Goal: Information Seeking & Learning: Compare options

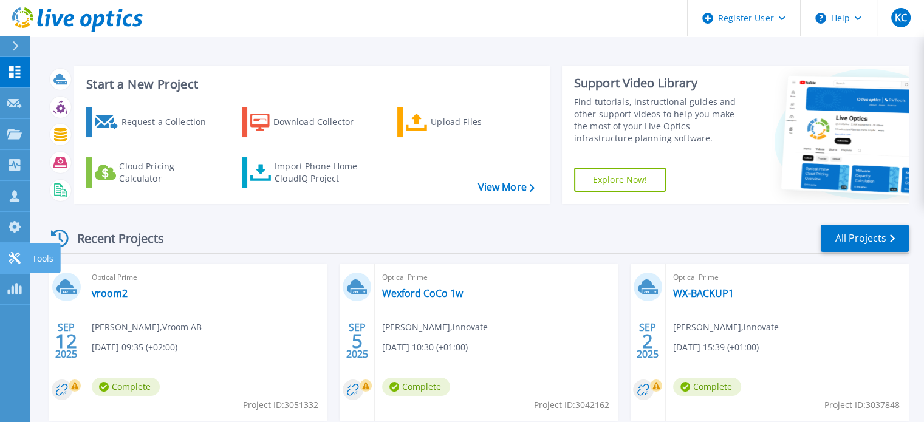
click at [19, 262] on icon at bounding box center [14, 258] width 15 height 12
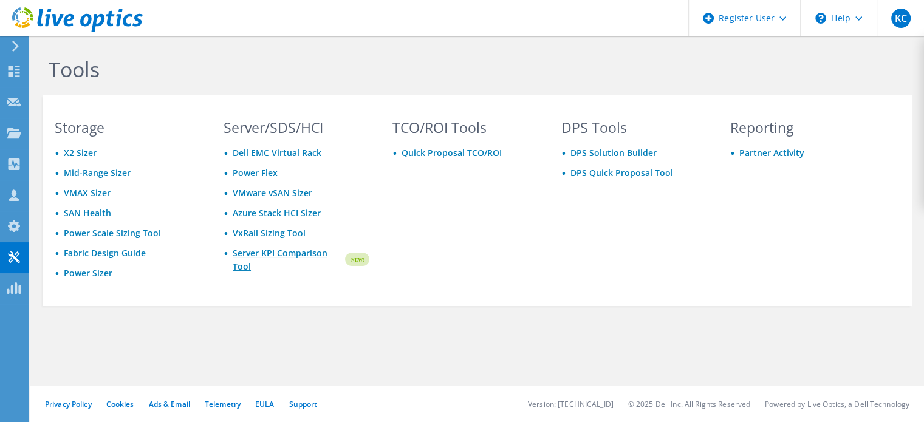
click at [278, 251] on link "Server KPI Comparison Tool" at bounding box center [288, 260] width 111 height 27
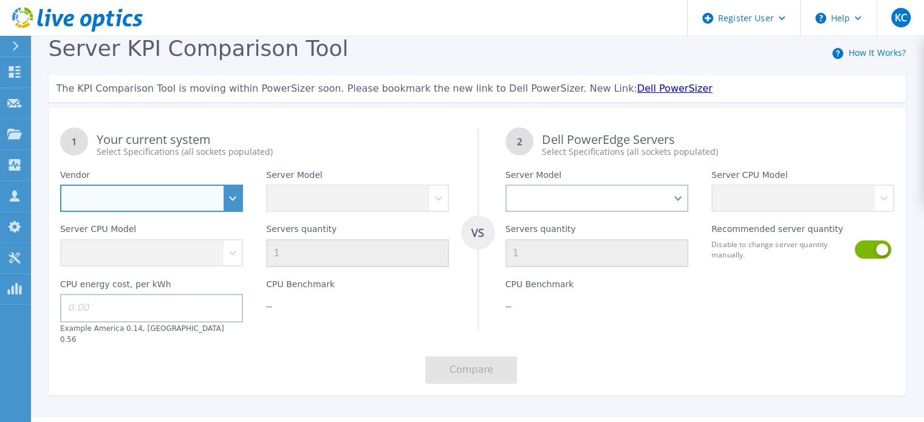
click at [233, 207] on select "Dell HPE Lenovo Supermicro" at bounding box center [151, 198] width 183 height 27
select select "Dell"
click at [60, 185] on select "Dell HPE Lenovo Supermicro" at bounding box center [151, 198] width 183 height 27
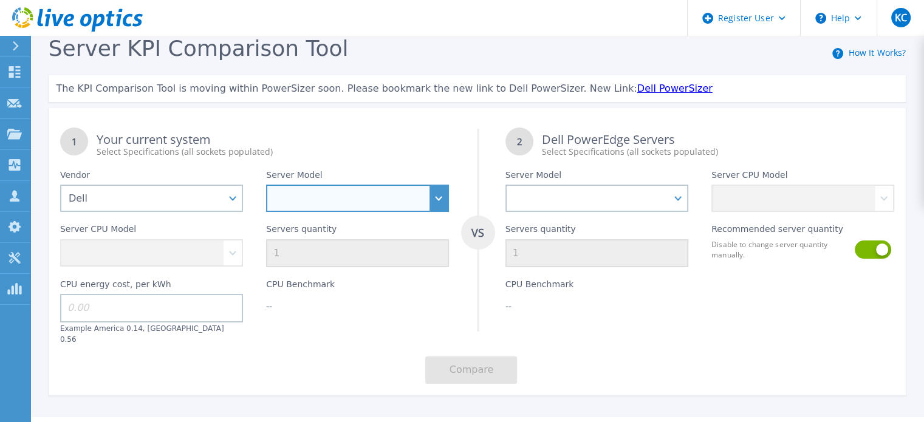
click at [282, 204] on select at bounding box center [357, 198] width 183 height 27
click at [432, 204] on select "PowerEdge C6520 PowerEdge C6525 PowerEdge HS5610 PowerEdge HS5620 PowerEdge R24…" at bounding box center [357, 198] width 183 height 27
click at [438, 204] on select "PowerEdge C6520 PowerEdge C6525 PowerEdge HS5610 PowerEdge HS5620 PowerEdge R24…" at bounding box center [357, 198] width 183 height 27
select select "PowerEdge R740"
click at [266, 185] on select "PowerEdge C6520 PowerEdge C6525 PowerEdge HS5610 PowerEdge HS5620 PowerEdge R24…" at bounding box center [357, 198] width 183 height 27
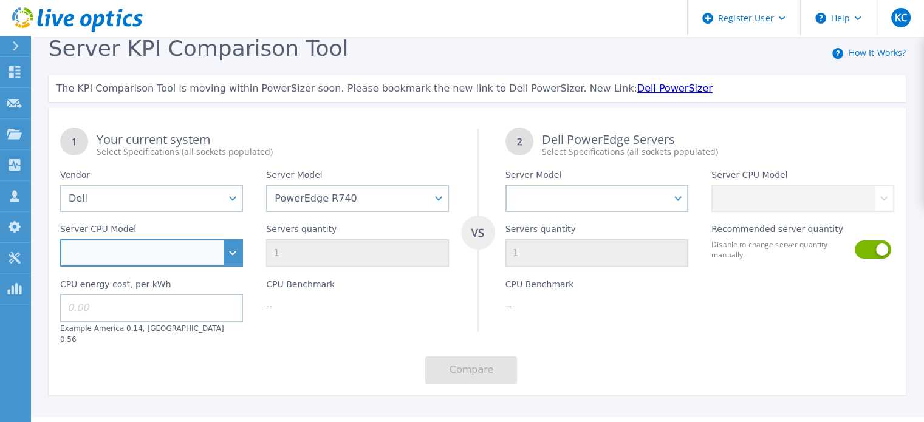
click at [232, 261] on select "Intel Xeon Silver 4108 1.8GHz Intel Xeon Silver 4214 2.2GHz Intel Xeon Silver 4…" at bounding box center [151, 252] width 183 height 27
select select "334135"
click at [60, 241] on select "Intel Xeon Silver 4108 1.8GHz Intel Xeon Silver 4214 2.2GHz Intel Xeon Silver 4…" at bounding box center [151, 252] width 183 height 27
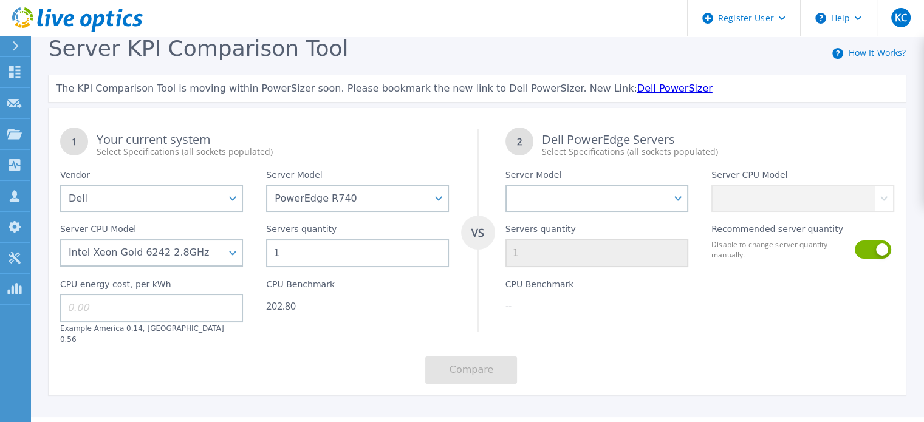
drag, startPoint x: 285, startPoint y: 258, endPoint x: 304, endPoint y: 262, distance: 19.2
click at [286, 258] on input "1" at bounding box center [357, 253] width 183 height 28
type input "20"
click at [139, 308] on input at bounding box center [151, 308] width 183 height 28
type input "14"
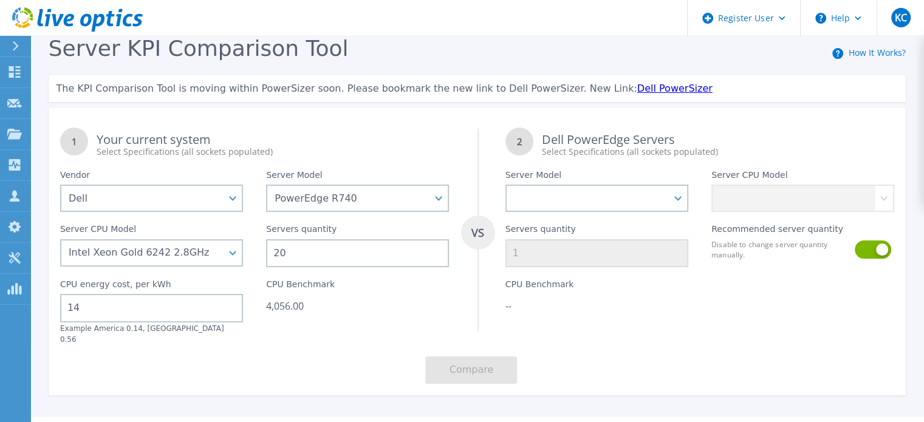
click at [330, 340] on div "1 Your current system Select Specifications (all sockets populated) VS 2 Dell P…" at bounding box center [478, 256] width 858 height 280
click at [675, 201] on select "PowerEdge C6520 PowerEdge C6525 PowerEdge HS5610 PowerEdge HS5620 PowerEdge R24…" at bounding box center [597, 198] width 183 height 27
select select "PowerEdge R770"
click at [506, 185] on select "PowerEdge C6520 PowerEdge C6525 PowerEdge HS5610 PowerEdge HS5620 PowerEdge R24…" at bounding box center [597, 198] width 183 height 27
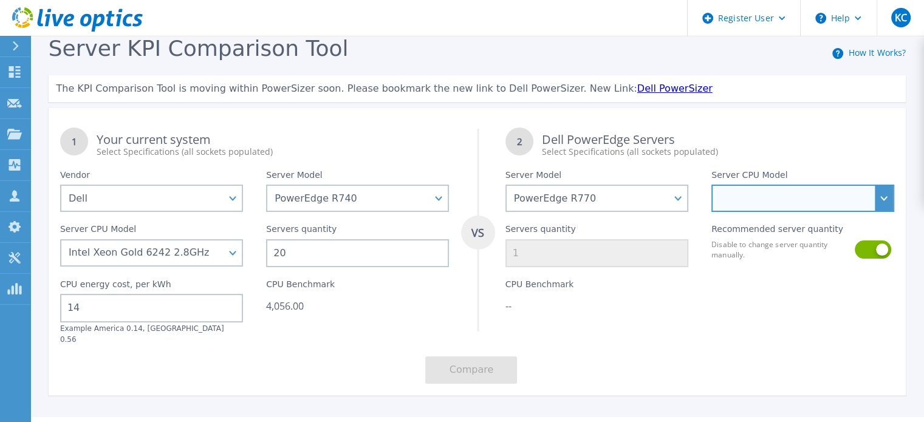
click at [787, 203] on select "Intel Xeon 6766E 1.9GHz Intel Xeon 6517P 3.2GHz Intel Xeon 6530P 2.3GHz Intel X…" at bounding box center [803, 198] width 183 height 27
select select "337353"
click at [712, 185] on select "Intel Xeon 6766E 1.9GHz Intel Xeon 6517P 3.2GHz Intel Xeon 6530P 2.3GHz Intel X…" at bounding box center [803, 198] width 183 height 27
type input "4"
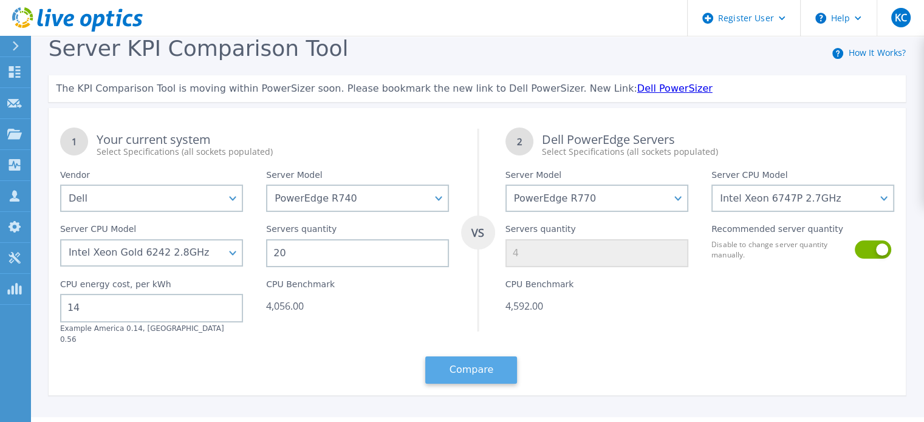
click at [476, 359] on button "Compare" at bounding box center [471, 370] width 92 height 27
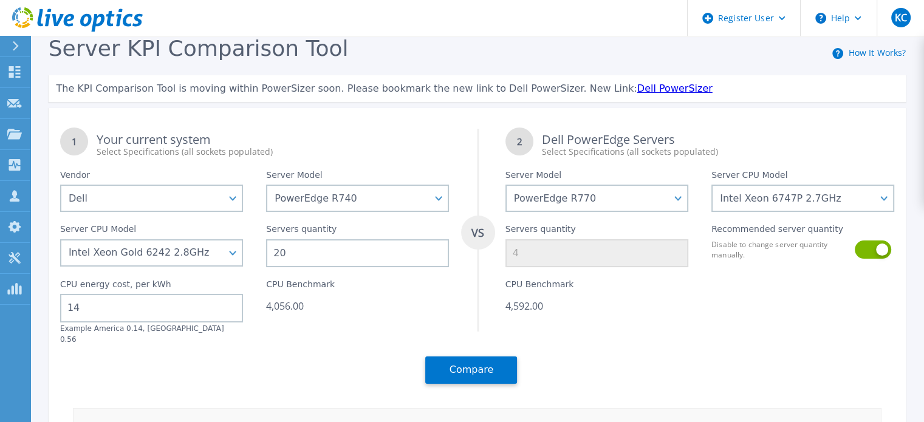
click at [290, 256] on input "20" at bounding box center [357, 253] width 183 height 28
type input "2"
type input "1"
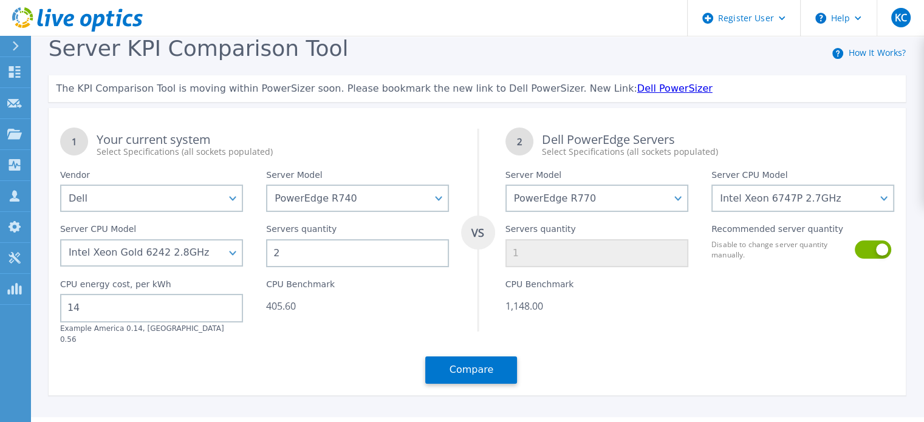
type input "0"
type input "1"
type input "12"
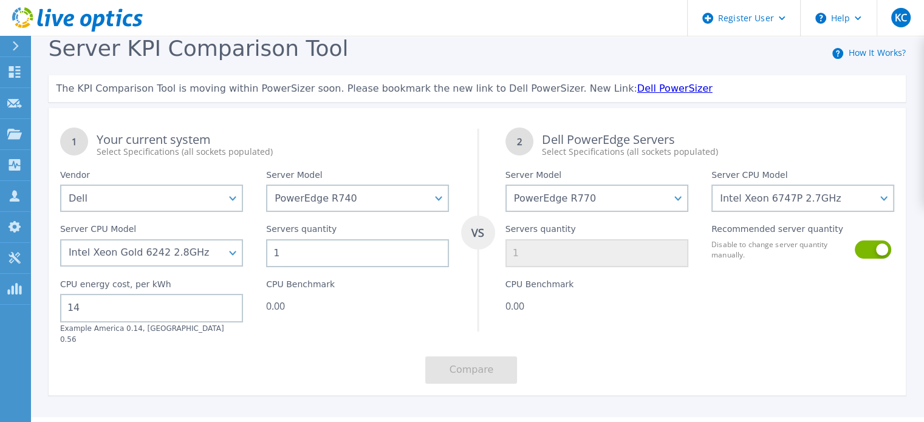
type input "3"
click at [643, 342] on div "1 Your current system Select Specifications (all sockets populated) VS 2 Dell P…" at bounding box center [478, 256] width 858 height 280
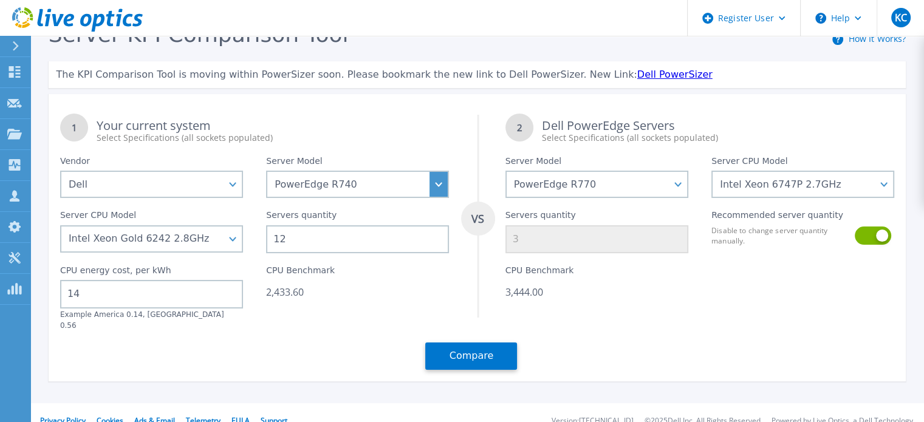
scroll to position [22, 0]
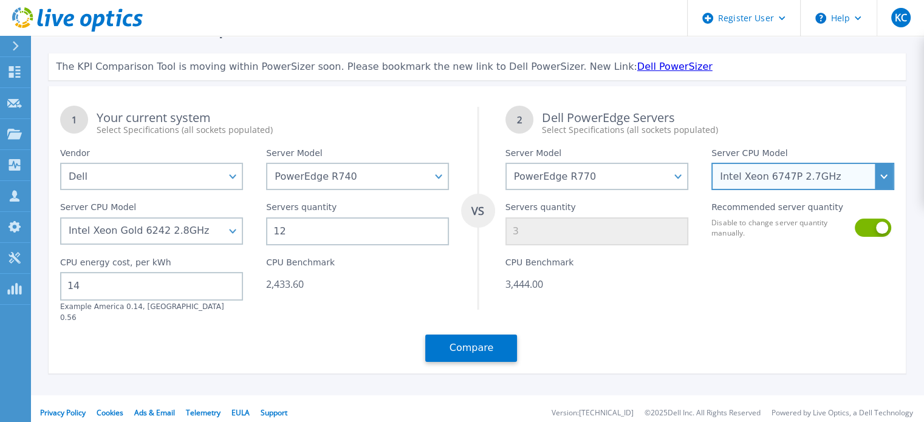
click at [807, 179] on select "Intel Xeon 6766E 1.9GHz Intel Xeon 6517P 3.2GHz Intel Xeon 6530P 2.3GHz Intel X…" at bounding box center [803, 176] width 183 height 27
click at [712, 163] on select "Intel Xeon 6766E 1.9GHz Intel Xeon 6517P 3.2GHz Intel Xeon 6530P 2.3GHz Intel X…" at bounding box center [803, 176] width 183 height 27
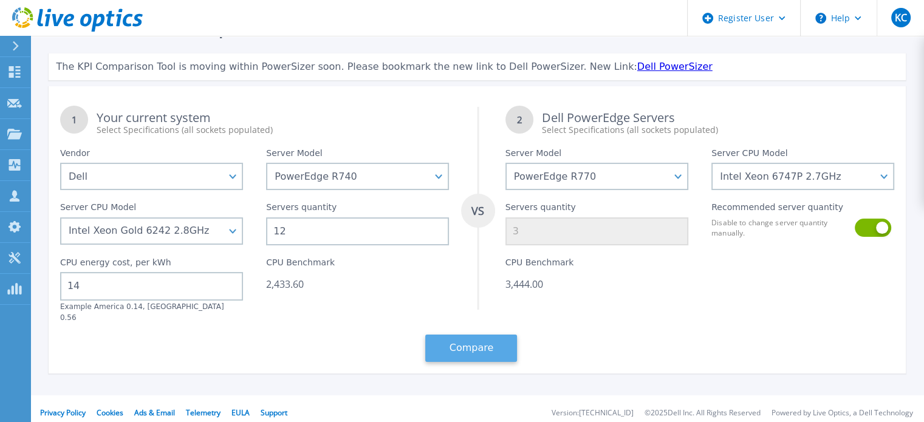
click at [476, 340] on button "Compare" at bounding box center [471, 348] width 92 height 27
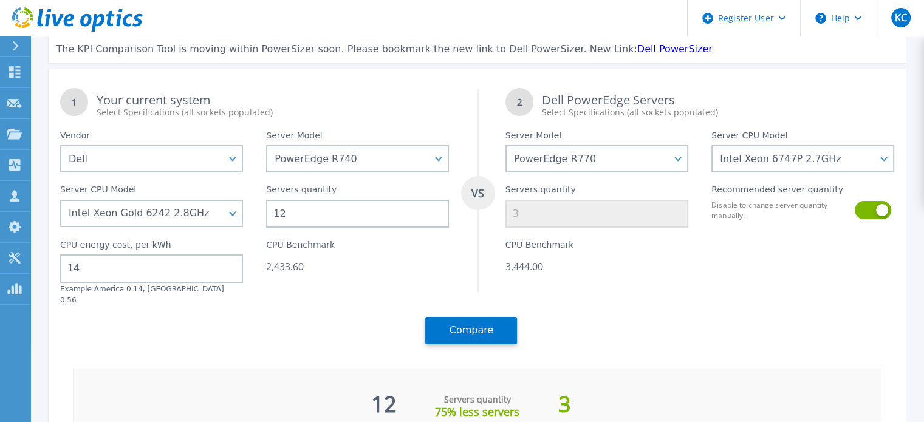
scroll to position [61, 0]
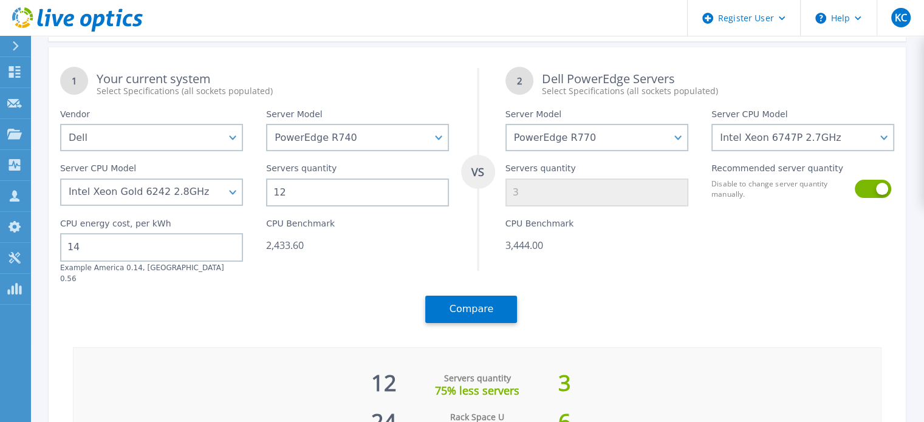
click at [286, 196] on input "12" at bounding box center [357, 193] width 183 height 28
type input "1"
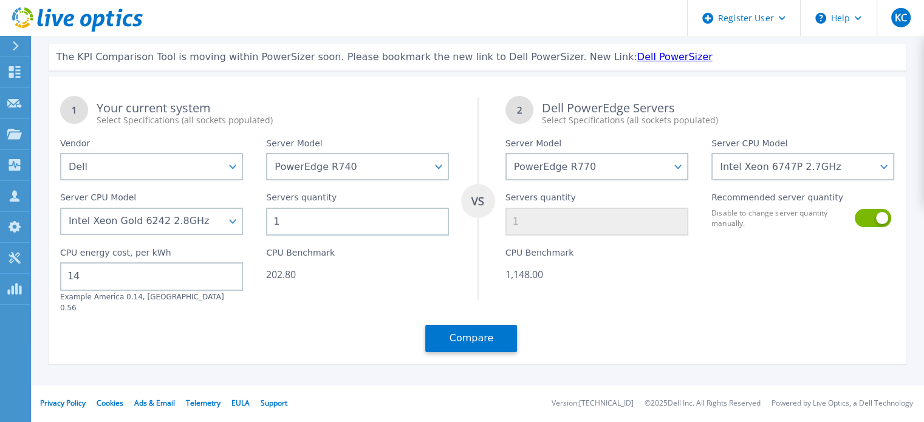
scroll to position [22, 0]
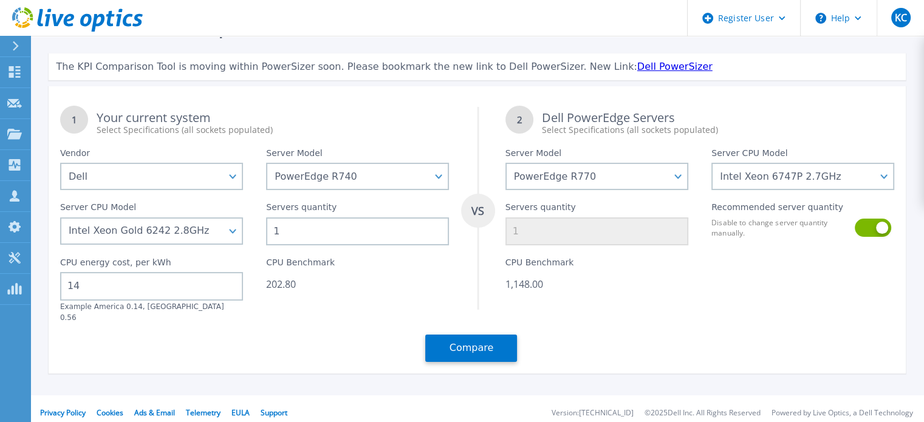
type input "10"
type input "2"
type input "10"
click at [102, 274] on input "14" at bounding box center [151, 286] width 183 height 28
type input "0"
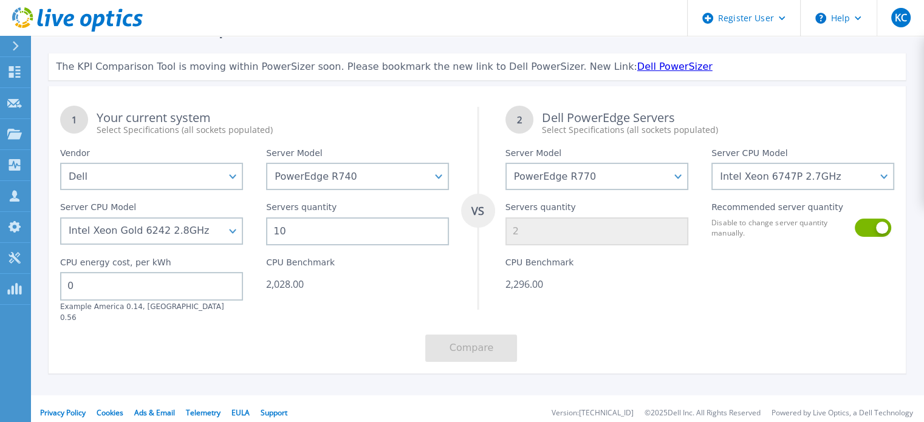
drag, startPoint x: 213, startPoint y: 340, endPoint x: 231, endPoint y: 337, distance: 17.9
click at [216, 340] on div "1 Your current system Select Specifications (all sockets populated) VS 2 Dell P…" at bounding box center [478, 234] width 858 height 280
click at [123, 292] on input "0" at bounding box center [151, 286] width 183 height 28
drag, startPoint x: 307, startPoint y: 387, endPoint x: 309, endPoint y: 361, distance: 26.2
click at [309, 377] on div "Register User Help KC Dell User Killian Casey Killian.Casey@dell.com Dell My Pr…" at bounding box center [462, 205] width 924 height 454
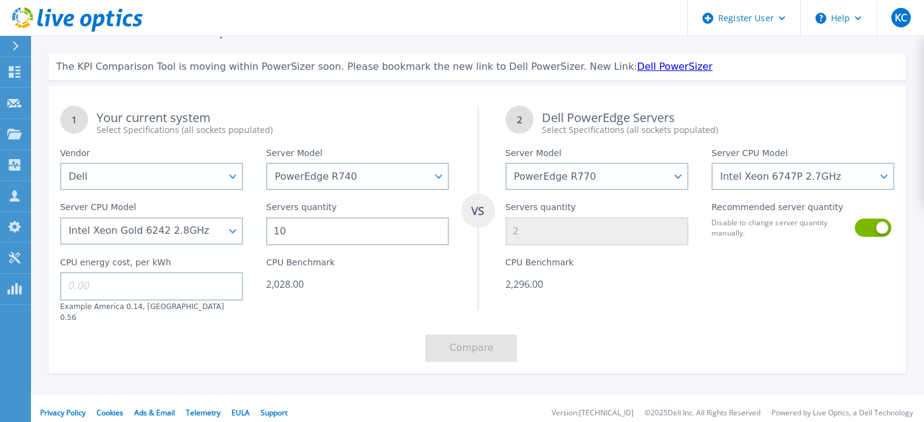
click at [148, 281] on input at bounding box center [151, 286] width 183 height 28
click at [260, 318] on div "1 Your current system Select Specifications (all sockets populated) VS 2 Dell P…" at bounding box center [478, 234] width 858 height 280
click at [111, 284] on input "14" at bounding box center [151, 286] width 183 height 28
type input "0"
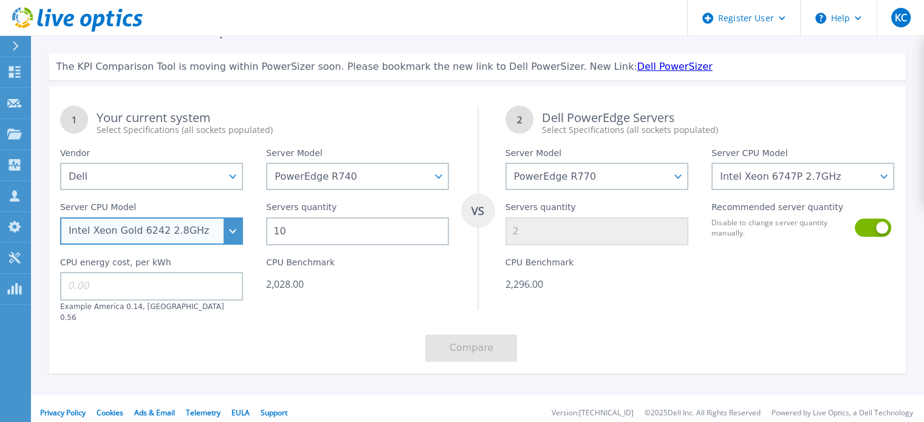
click at [187, 236] on select "Intel Xeon Silver 4108 1.8GHz Intel Xeon Silver 4214 2.2GHz Intel Xeon Silver 4…" at bounding box center [151, 231] width 183 height 27
select select "334136"
click at [60, 219] on select "Intel Xeon Silver 4108 1.8GHz Intel Xeon Silver 4214 2.2GHz Intel Xeon Silver 4…" at bounding box center [151, 231] width 183 height 27
type input "3"
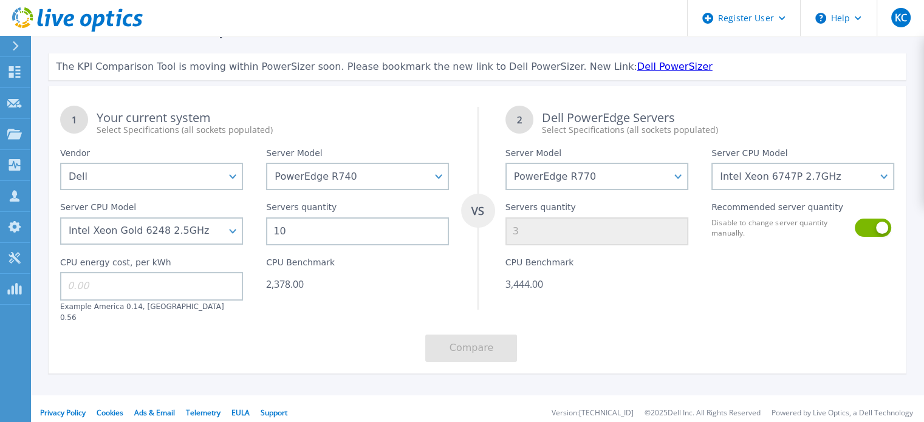
click at [404, 267] on div "CPU Benchmark 2,378.00" at bounding box center [358, 283] width 206 height 77
click at [822, 182] on select "Intel Xeon 6766E 1.9GHz Intel Xeon 6517P 3.2GHz Intel Xeon 6530P 2.3GHz Intel X…" at bounding box center [803, 176] width 183 height 27
click at [712, 163] on select "Intel Xeon 6766E 1.9GHz Intel Xeon 6517P 3.2GHz Intel Xeon 6530P 2.3GHz Intel X…" at bounding box center [803, 176] width 183 height 27
click at [892, 184] on select "Intel Xeon 6766E 1.9GHz Intel Xeon 6517P 3.2GHz Intel Xeon 6530P 2.3GHz Intel X…" at bounding box center [803, 176] width 183 height 27
select select "337304"
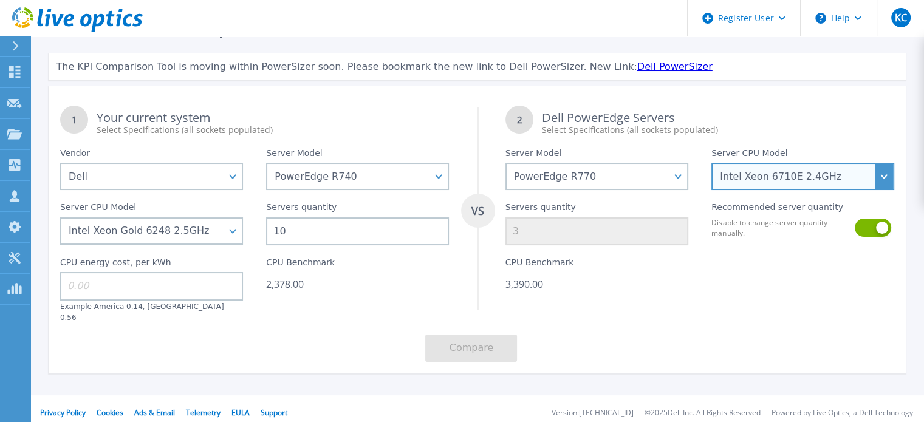
click at [712, 163] on select "Intel Xeon 6766E 1.9GHz Intel Xeon 6517P 3.2GHz Intel Xeon 6530P 2.3GHz Intel X…" at bounding box center [803, 176] width 183 height 27
type input "4"
click at [649, 300] on div "CPU Benchmark 2,706.40" at bounding box center [597, 283] width 206 height 77
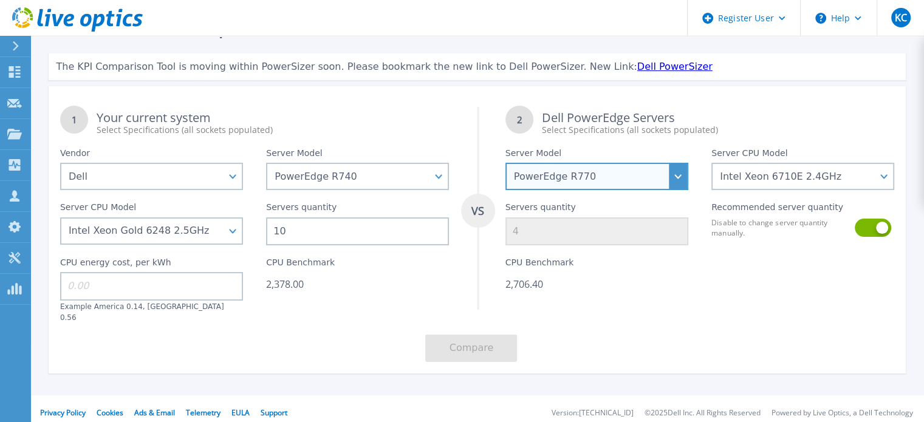
click at [580, 185] on select "PowerEdge C6520 PowerEdge C6525 PowerEdge HS5610 PowerEdge HS5620 PowerEdge R24…" at bounding box center [597, 176] width 183 height 27
select select "PowerEdge R7625"
click at [506, 163] on select "PowerEdge C6520 PowerEdge C6525 PowerEdge HS5610 PowerEdge HS5620 PowerEdge R24…" at bounding box center [597, 176] width 183 height 27
select select
click at [616, 177] on select "PowerEdge C6520 PowerEdge C6525 PowerEdge HS5610 PowerEdge HS5620 PowerEdge R24…" at bounding box center [597, 176] width 183 height 27
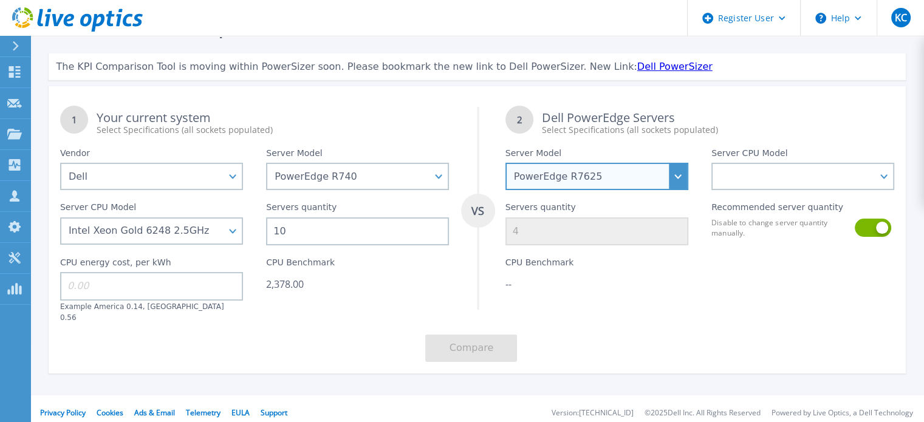
select select "PowerEdge R770"
click at [506, 163] on select "PowerEdge C6520 PowerEdge C6525 PowerEdge HS5610 PowerEdge HS5620 PowerEdge R24…" at bounding box center [597, 176] width 183 height 27
drag, startPoint x: 626, startPoint y: 326, endPoint x: 626, endPoint y: 320, distance: 6.7
click at [626, 320] on div "1 Your current system Select Specifications (all sockets populated) VS 2 Dell P…" at bounding box center [478, 234] width 858 height 280
click at [880, 228] on button at bounding box center [872, 228] width 35 height 18
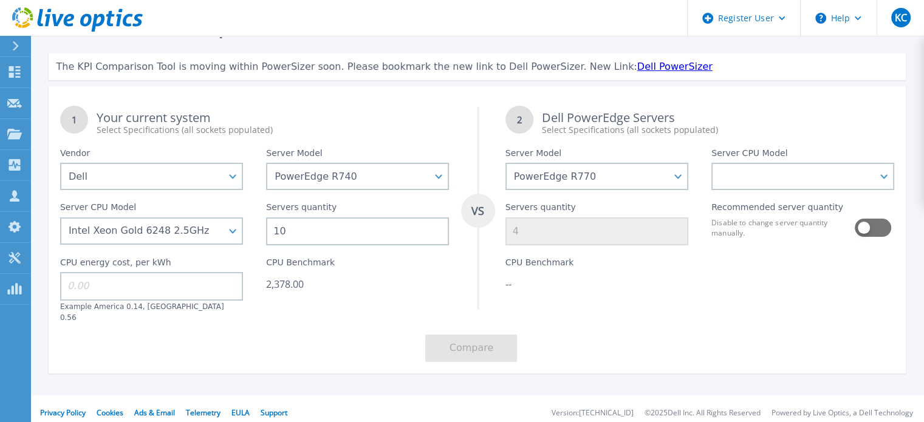
click at [666, 297] on div "CPU Benchmark --" at bounding box center [597, 283] width 206 height 77
click at [863, 228] on button at bounding box center [872, 228] width 35 height 18
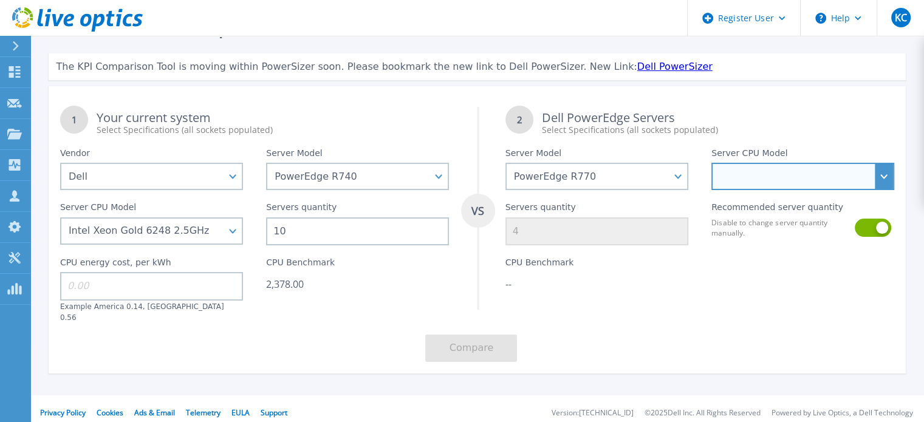
click at [807, 178] on select "Intel Xeon 6766E 1.9GHz Intel Xeon 6517P 3.2GHz Intel Xeon 6530P 2.3GHz Intel X…" at bounding box center [803, 176] width 183 height 27
select select "336313"
click at [712, 163] on select "Intel Xeon 6766E 1.9GHz Intel Xeon 6517P 3.2GHz Intel Xeon 6530P 2.3GHz Intel X…" at bounding box center [803, 176] width 183 height 27
type input "3"
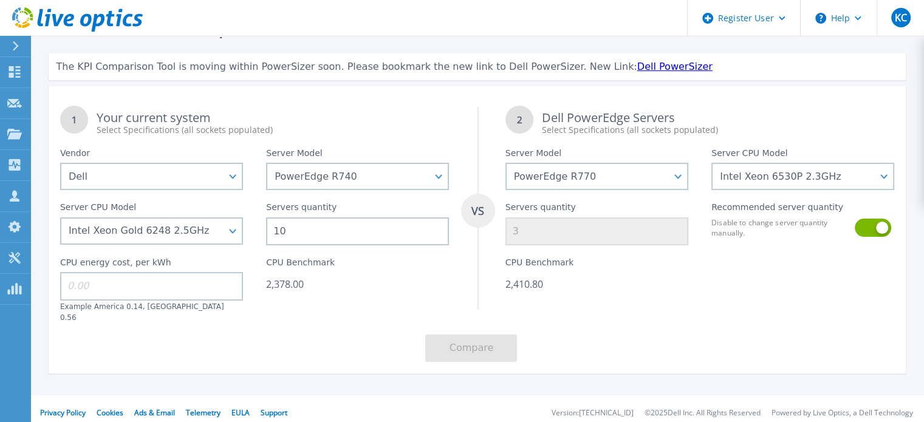
click at [635, 303] on div "CPU Benchmark 2,410.80" at bounding box center [597, 283] width 206 height 77
click at [800, 185] on select "Intel Xeon 6766E 1.9GHz Intel Xeon 6517P 3.2GHz Intel Xeon 6530P 2.3GHz Intel X…" at bounding box center [803, 176] width 183 height 27
select select "337355"
click at [712, 163] on select "Intel Xeon 6766E 1.9GHz Intel Xeon 6517P 3.2GHz Intel Xeon 6530P 2.3GHz Intel X…" at bounding box center [803, 176] width 183 height 27
type input "2"
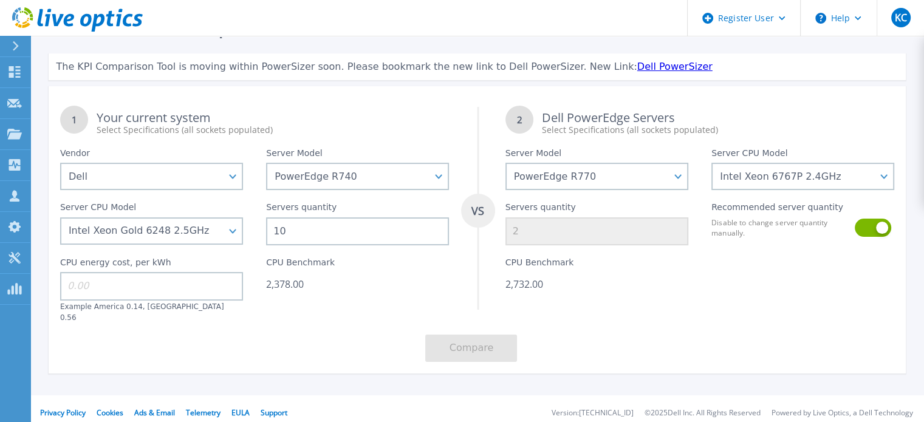
click at [602, 284] on div "2,732.00" at bounding box center [597, 284] width 183 height 12
click at [233, 183] on select "Dell HPE Lenovo Supermicro" at bounding box center [151, 176] width 183 height 27
click at [60, 163] on select "Dell HPE Lenovo Supermicro" at bounding box center [151, 176] width 183 height 27
click at [349, 179] on select "PowerEdge C6520 PowerEdge C6525 PowerEdge HS5610 PowerEdge HS5620 PowerEdge R24…" at bounding box center [357, 176] width 183 height 27
select select "PowerEdge R740xd"
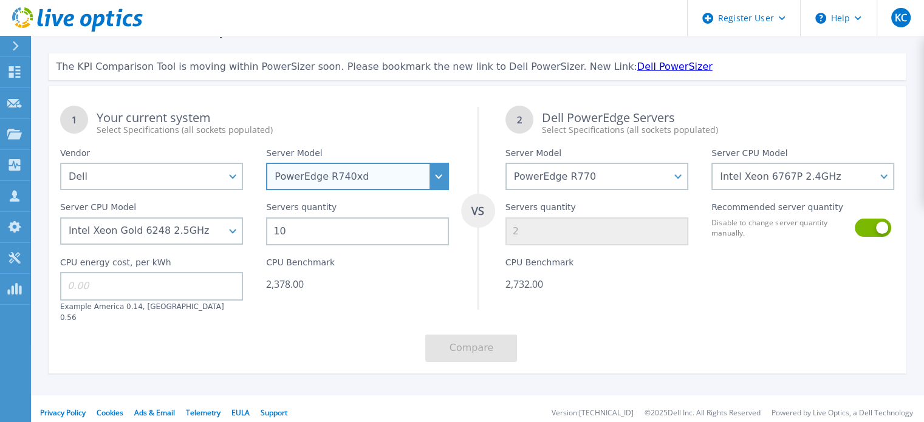
click at [266, 163] on select "PowerEdge C6520 PowerEdge C6525 PowerEdge HS5610 PowerEdge HS5620 PowerEdge R24…" at bounding box center [357, 176] width 183 height 27
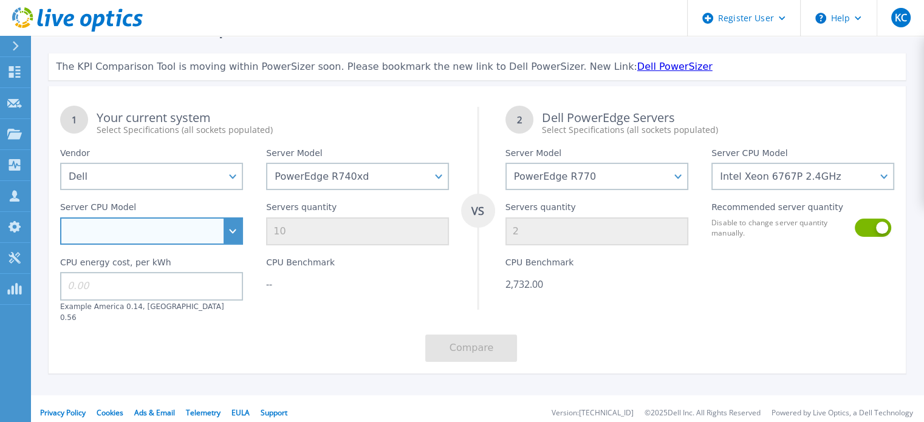
click at [231, 236] on select "Intel Xeon Bronze 3104 1.7GHz Intel Xeon Bronze 3106 1.7GHz Intel Xeon Bronze 3…" at bounding box center [151, 231] width 183 height 27
select select "334166"
click at [60, 219] on select "Intel Xeon Bronze 3104 1.7GHz Intel Xeon Bronze 3106 1.7GHz Intel Xeon Bronze 3…" at bounding box center [151, 231] width 183 height 27
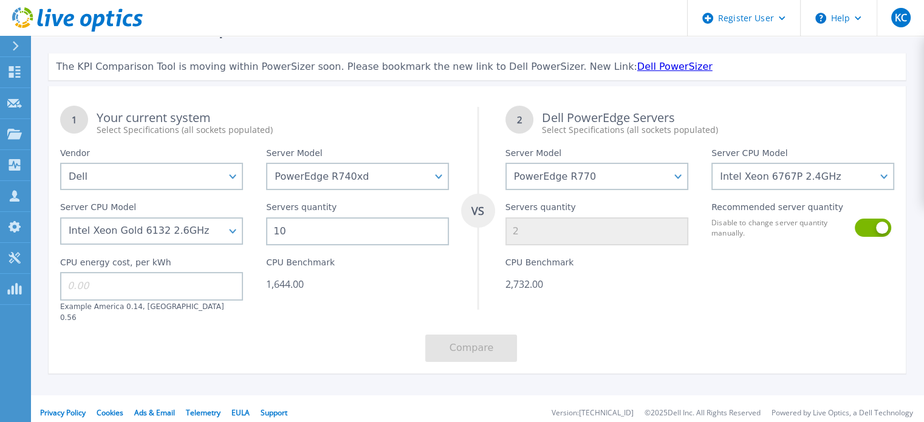
click at [97, 288] on input at bounding box center [151, 286] width 183 height 28
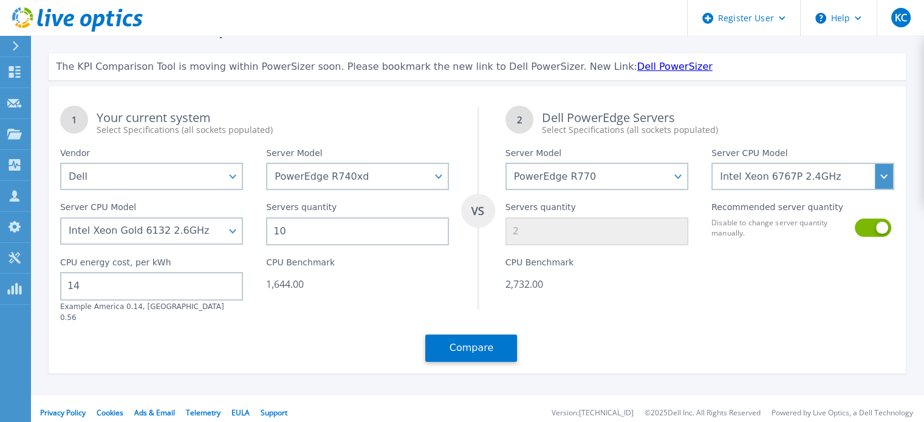
type input "14"
click at [756, 182] on select "Intel Xeon 6766E 1.9GHz Intel Xeon 6517P 3.2GHz Intel Xeon 6530P 2.3GHz Intel X…" at bounding box center [803, 176] width 183 height 27
click at [712, 163] on select "Intel Xeon 6766E 1.9GHz Intel Xeon 6517P 3.2GHz Intel Xeon 6530P 2.3GHz Intel X…" at bounding box center [803, 176] width 183 height 27
click at [468, 342] on button "Compare" at bounding box center [471, 348] width 92 height 27
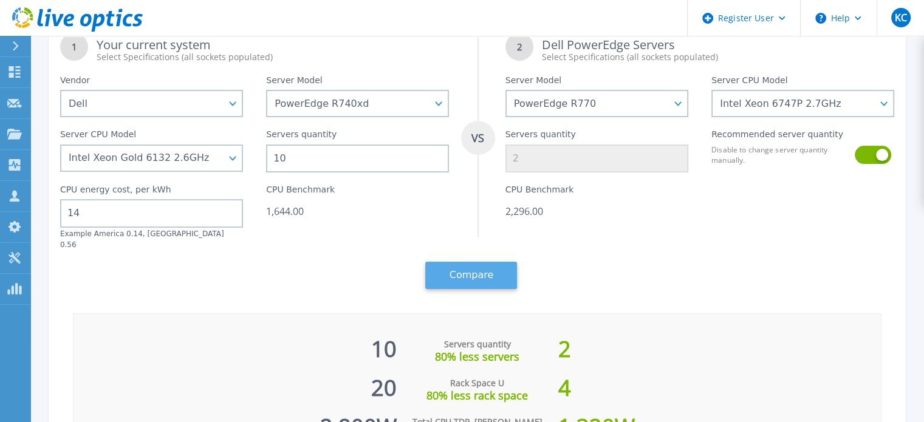
scroll to position [67, 0]
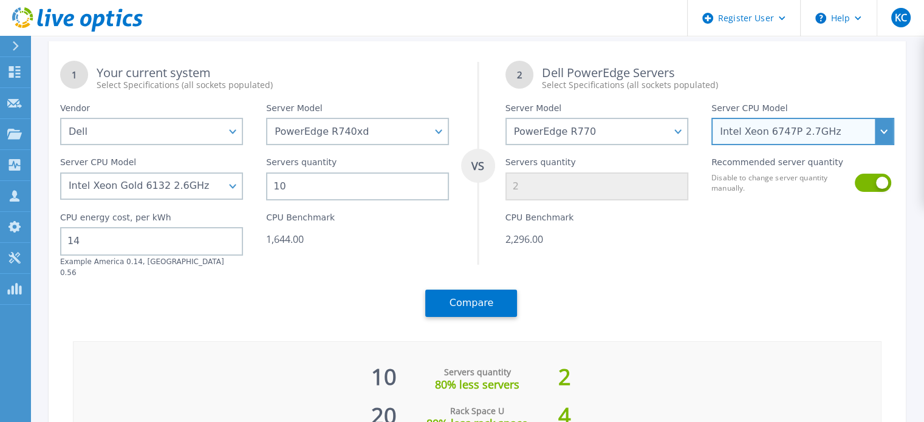
click at [784, 137] on select "Intel Xeon 6766E 1.9GHz Intel Xeon 6517P 3.2GHz Intel Xeon 6530P 2.3GHz Intel X…" at bounding box center [803, 131] width 183 height 27
select select "336312"
click at [712, 145] on select "Intel Xeon 6766E 1.9GHz Intel Xeon 6517P 3.2GHz Intel Xeon 6530P 2.3GHz Intel X…" at bounding box center [803, 131] width 183 height 27
type input "4"
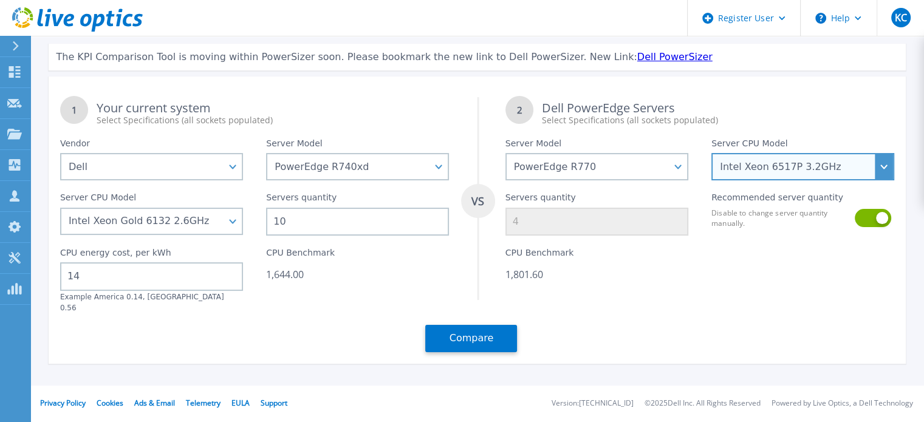
scroll to position [22, 0]
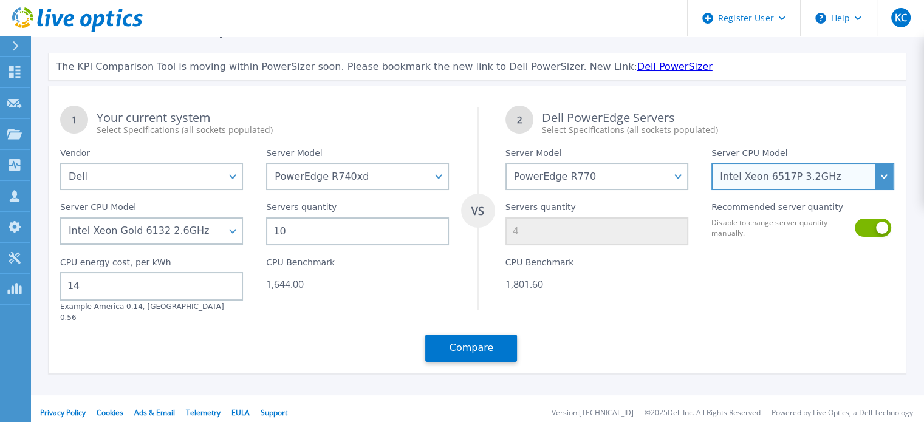
click at [800, 179] on select "Intel Xeon 6766E 1.9GHz Intel Xeon 6517P 3.2GHz Intel Xeon 6530P 2.3GHz Intel X…" at bounding box center [803, 176] width 183 height 27
select select "336314"
click at [712, 163] on select "Intel Xeon 6766E 1.9GHz Intel Xeon 6517P 3.2GHz Intel Xeon 6530P 2.3GHz Intel X…" at bounding box center [803, 176] width 183 height 27
type input "2"
click at [787, 182] on select "Intel Xeon 6766E 1.9GHz Intel Xeon 6517P 3.2GHz Intel Xeon 6530P 2.3GHz Intel X…" at bounding box center [803, 176] width 183 height 27
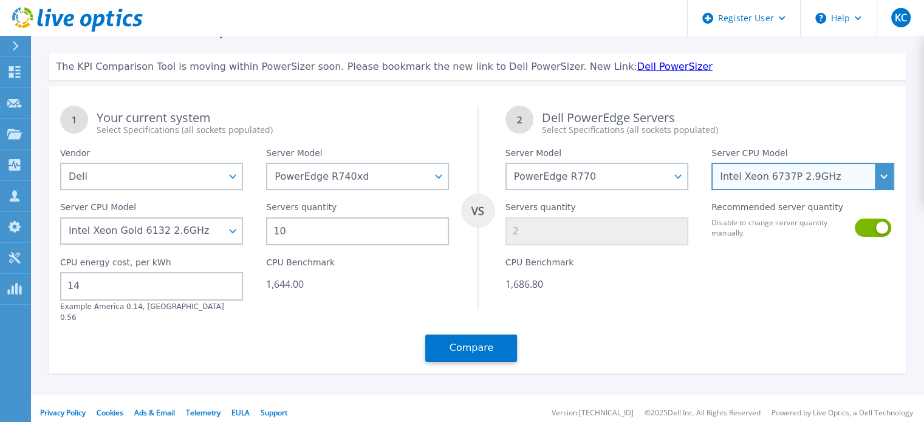
select select "336313"
click at [712, 163] on select "Intel Xeon 6766E 1.9GHz Intel Xeon 6517P 3.2GHz Intel Xeon 6530P 2.3GHz Intel X…" at bounding box center [803, 176] width 183 height 27
type input "3"
click at [819, 174] on select "Intel Xeon 6766E 1.9GHz Intel Xeon 6517P 3.2GHz Intel Xeon 6530P 2.3GHz Intel X…" at bounding box center [803, 176] width 183 height 27
select select "335594"
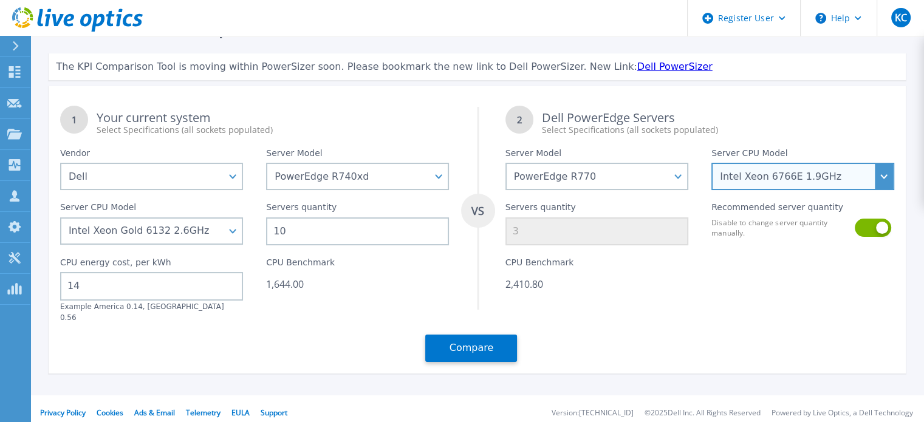
click at [712, 163] on select "Intel Xeon 6766E 1.9GHz Intel Xeon 6517P 3.2GHz Intel Xeon 6530P 2.3GHz Intel X…" at bounding box center [803, 176] width 183 height 27
type input "2"
click at [815, 179] on select "Intel Xeon 6766E 1.9GHz Intel Xeon 6517P 3.2GHz Intel Xeon 6530P 2.3GHz Intel X…" at bounding box center [803, 176] width 183 height 27
click at [712, 163] on select "Intel Xeon 6766E 1.9GHz Intel Xeon 6517P 3.2GHz Intel Xeon 6530P 2.3GHz Intel X…" at bounding box center [803, 176] width 183 height 27
click at [811, 181] on select "Intel Xeon 6766E 1.9GHz Intel Xeon 6517P 3.2GHz Intel Xeon 6530P 2.3GHz Intel X…" at bounding box center [803, 176] width 183 height 27
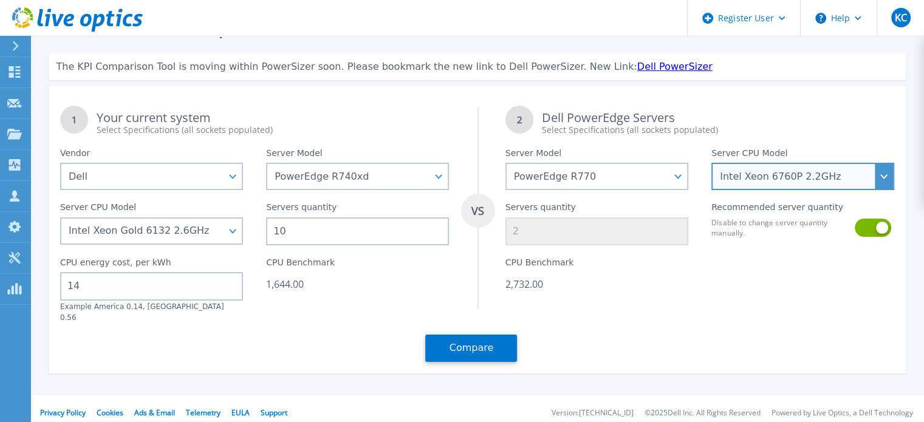
click at [712, 163] on select "Intel Xeon 6766E 1.9GHz Intel Xeon 6517P 3.2GHz Intel Xeon 6530P 2.3GHz Intel X…" at bounding box center [803, 176] width 183 height 27
click at [803, 184] on select "Intel Xeon 6766E 1.9GHz Intel Xeon 6517P 3.2GHz Intel Xeon 6530P 2.3GHz Intel X…" at bounding box center [803, 176] width 183 height 27
click at [712, 163] on select "Intel Xeon 6766E 1.9GHz Intel Xeon 6517P 3.2GHz Intel Xeon 6530P 2.3GHz Intel X…" at bounding box center [803, 176] width 183 height 27
click at [781, 182] on select "Intel Xeon 6766E 1.9GHz Intel Xeon 6517P 3.2GHz Intel Xeon 6530P 2.3GHz Intel X…" at bounding box center [803, 176] width 183 height 27
click at [712, 163] on select "Intel Xeon 6766E 1.9GHz Intel Xeon 6517P 3.2GHz Intel Xeon 6530P 2.3GHz Intel X…" at bounding box center [803, 176] width 183 height 27
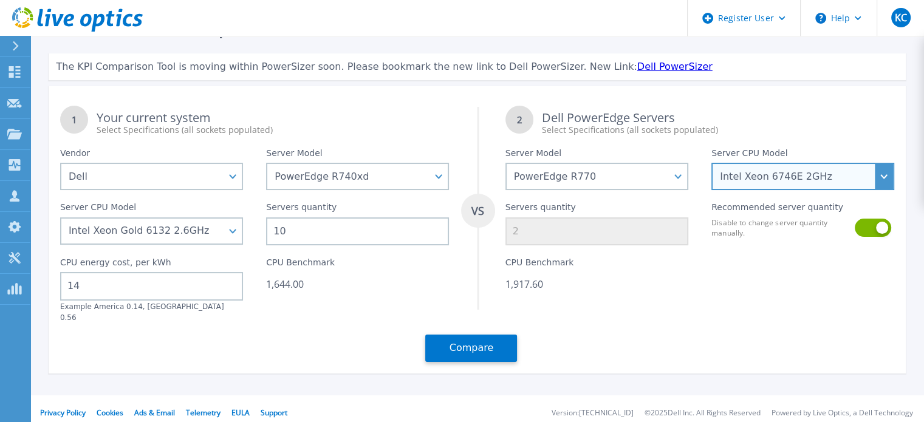
click at [791, 166] on select "Intel Xeon 6766E 1.9GHz Intel Xeon 6517P 3.2GHz Intel Xeon 6530P 2.3GHz Intel X…" at bounding box center [803, 176] width 183 height 27
click at [712, 163] on select "Intel Xeon 6766E 1.9GHz Intel Xeon 6517P 3.2GHz Intel Xeon 6530P 2.3GHz Intel X…" at bounding box center [803, 176] width 183 height 27
click at [775, 172] on select "Intel Xeon 6766E 1.9GHz Intel Xeon 6517P 3.2GHz Intel Xeon 6530P 2.3GHz Intel X…" at bounding box center [803, 176] width 183 height 27
click at [712, 163] on select "Intel Xeon 6766E 1.9GHz Intel Xeon 6517P 3.2GHz Intel Xeon 6530P 2.3GHz Intel X…" at bounding box center [803, 176] width 183 height 27
click at [770, 179] on select "Intel Xeon 6766E 1.9GHz Intel Xeon 6517P 3.2GHz Intel Xeon 6530P 2.3GHz Intel X…" at bounding box center [803, 176] width 183 height 27
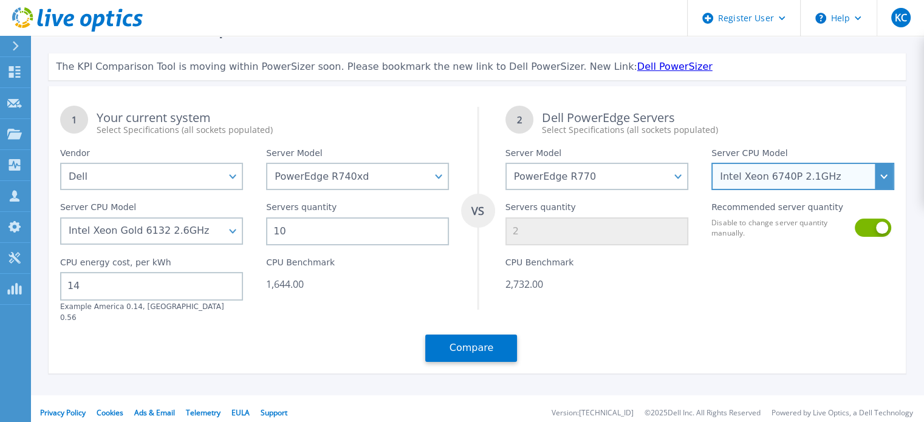
click at [712, 163] on select "Intel Xeon 6766E 1.9GHz Intel Xeon 6517P 3.2GHz Intel Xeon 6530P 2.3GHz Intel X…" at bounding box center [803, 176] width 183 height 27
click at [778, 173] on select "Intel Xeon 6766E 1.9GHz Intel Xeon 6517P 3.2GHz Intel Xeon 6530P 2.3GHz Intel X…" at bounding box center [803, 176] width 183 height 27
click at [712, 163] on select "Intel Xeon 6766E 1.9GHz Intel Xeon 6517P 3.2GHz Intel Xeon 6530P 2.3GHz Intel X…" at bounding box center [803, 176] width 183 height 27
drag, startPoint x: 783, startPoint y: 179, endPoint x: 783, endPoint y: 173, distance: 6.1
click at [783, 178] on select "Intel Xeon 6766E 1.9GHz Intel Xeon 6517P 3.2GHz Intel Xeon 6530P 2.3GHz Intel X…" at bounding box center [803, 176] width 183 height 27
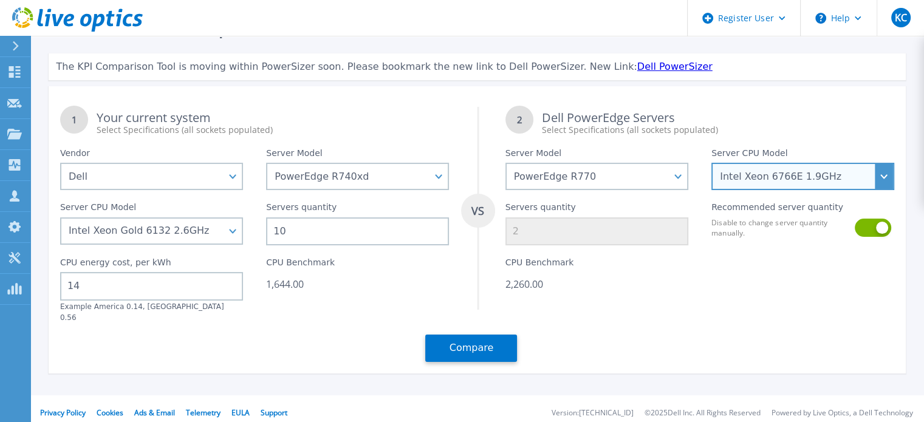
select select "336312"
click at [712, 163] on select "Intel Xeon 6766E 1.9GHz Intel Xeon 6517P 3.2GHz Intel Xeon 6530P 2.3GHz Intel X…" at bounding box center [803, 176] width 183 height 27
type input "4"
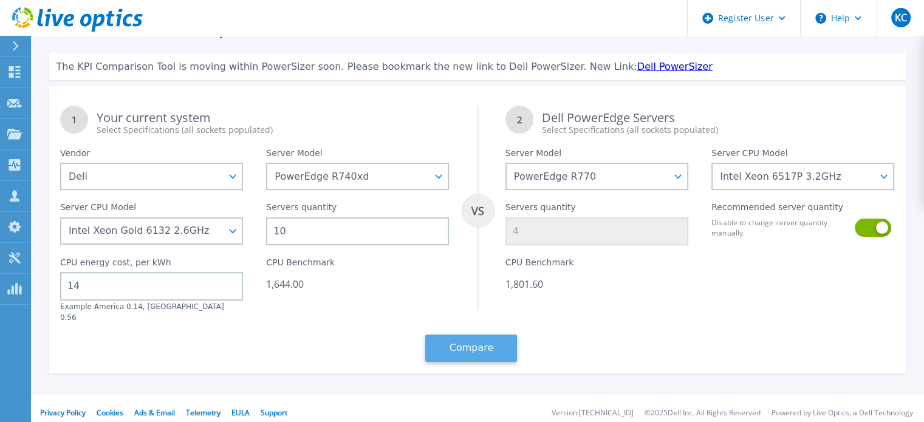
click at [459, 335] on button "Compare" at bounding box center [471, 348] width 92 height 27
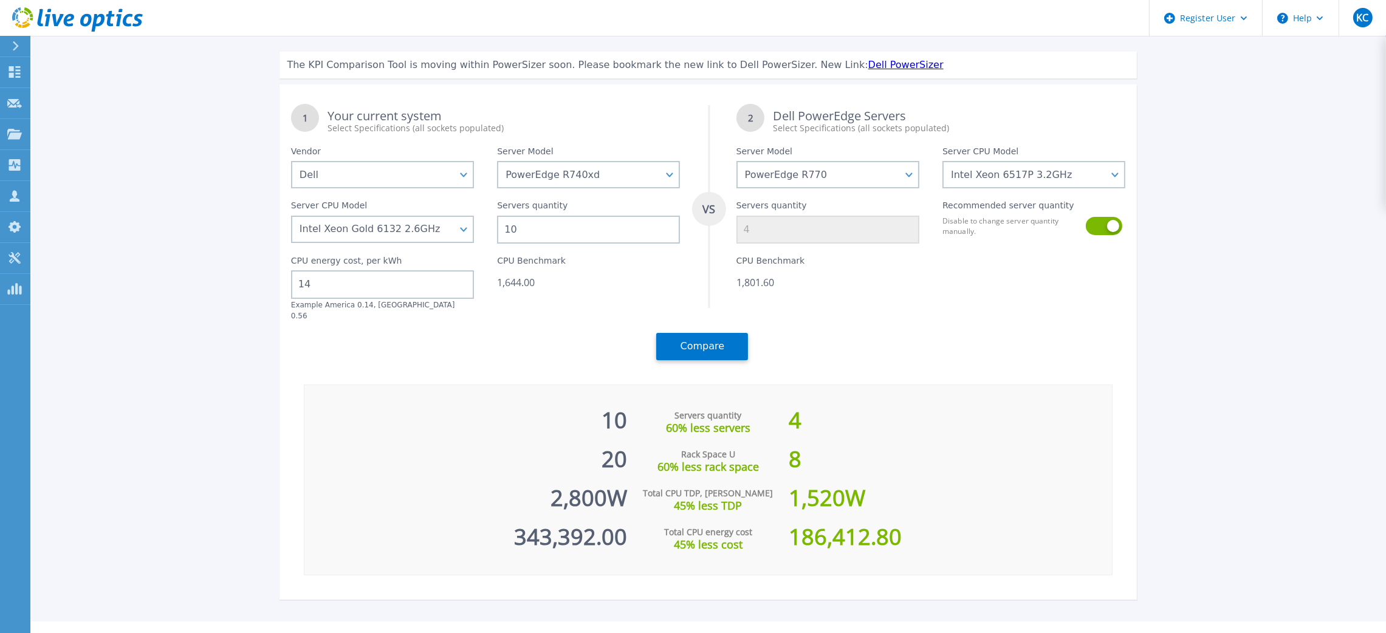
scroll to position [0, 0]
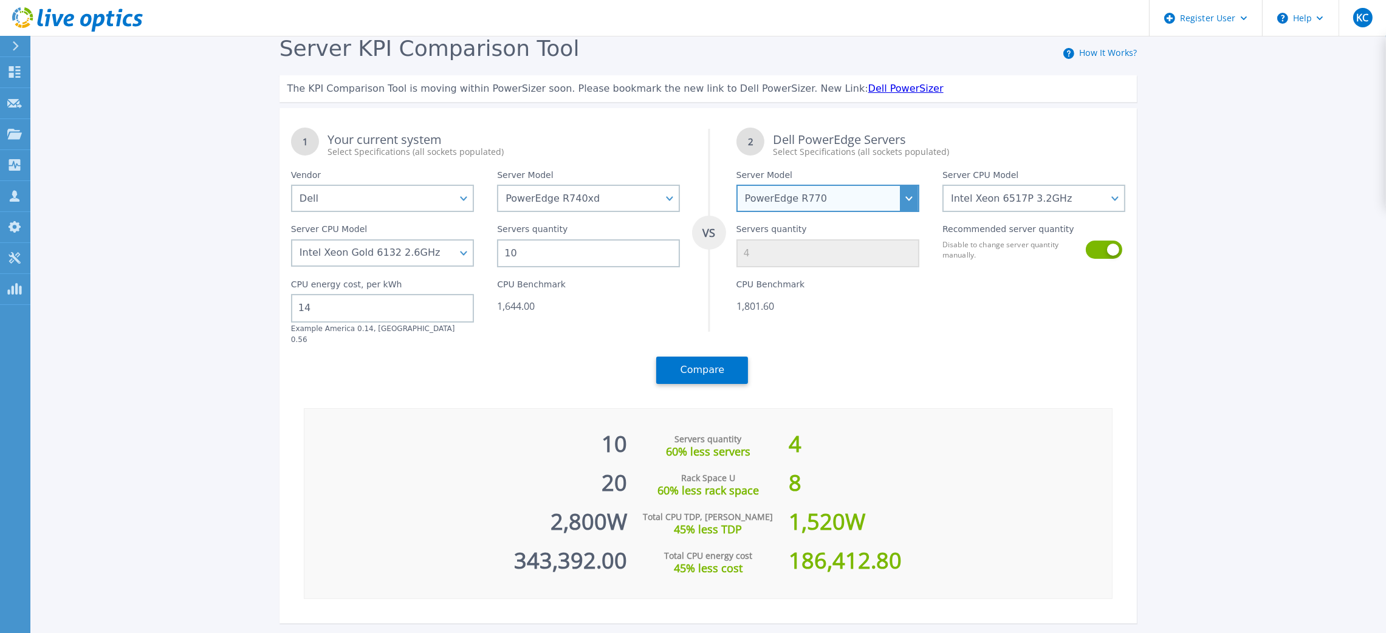
click at [818, 196] on select "PowerEdge C6520 PowerEdge C6525 PowerEdge HS5610 PowerEdge HS5620 PowerEdge R24…" at bounding box center [827, 198] width 183 height 27
click at [611, 298] on div "CPU Benchmark 1,644.00" at bounding box center [588, 305] width 206 height 77
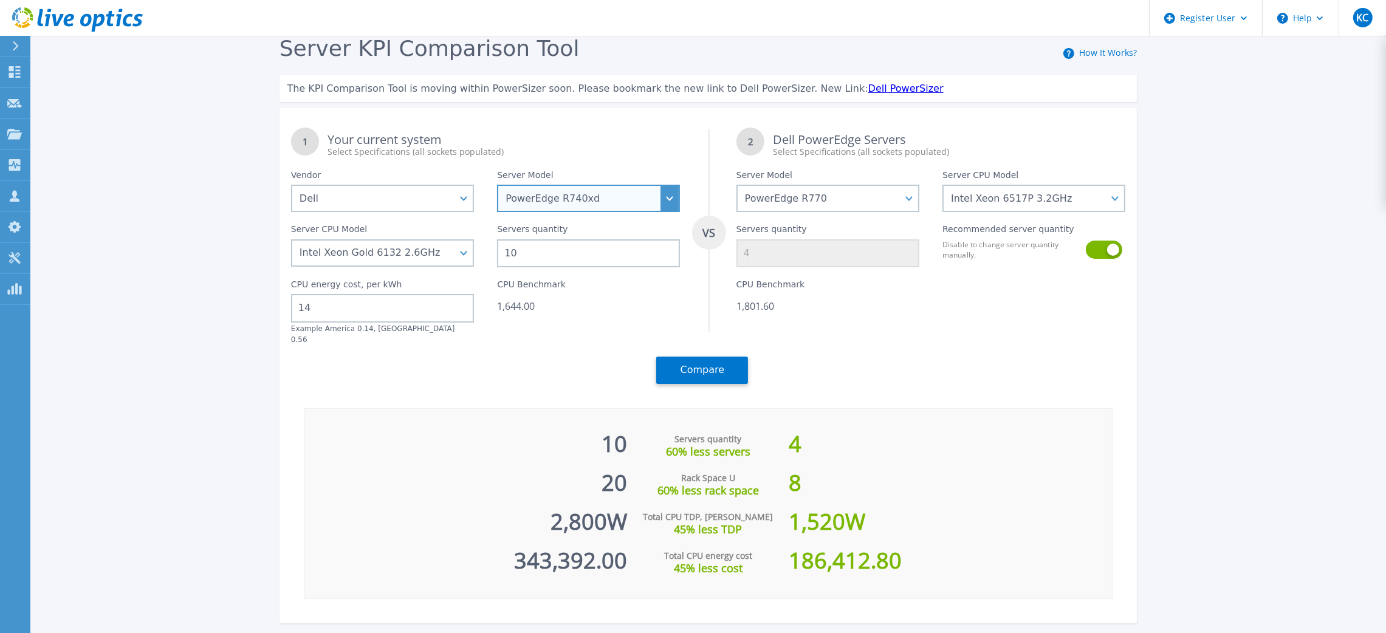
click at [569, 205] on select "PowerEdge C6520 PowerEdge C6525 PowerEdge HS5610 PowerEdge HS5620 PowerEdge R24…" at bounding box center [588, 198] width 183 height 27
select select "PowerEdge R740"
click at [504, 185] on select "PowerEdge C6520 PowerEdge C6525 PowerEdge HS5610 PowerEdge HS5620 PowerEdge R24…" at bounding box center [588, 198] width 183 height 27
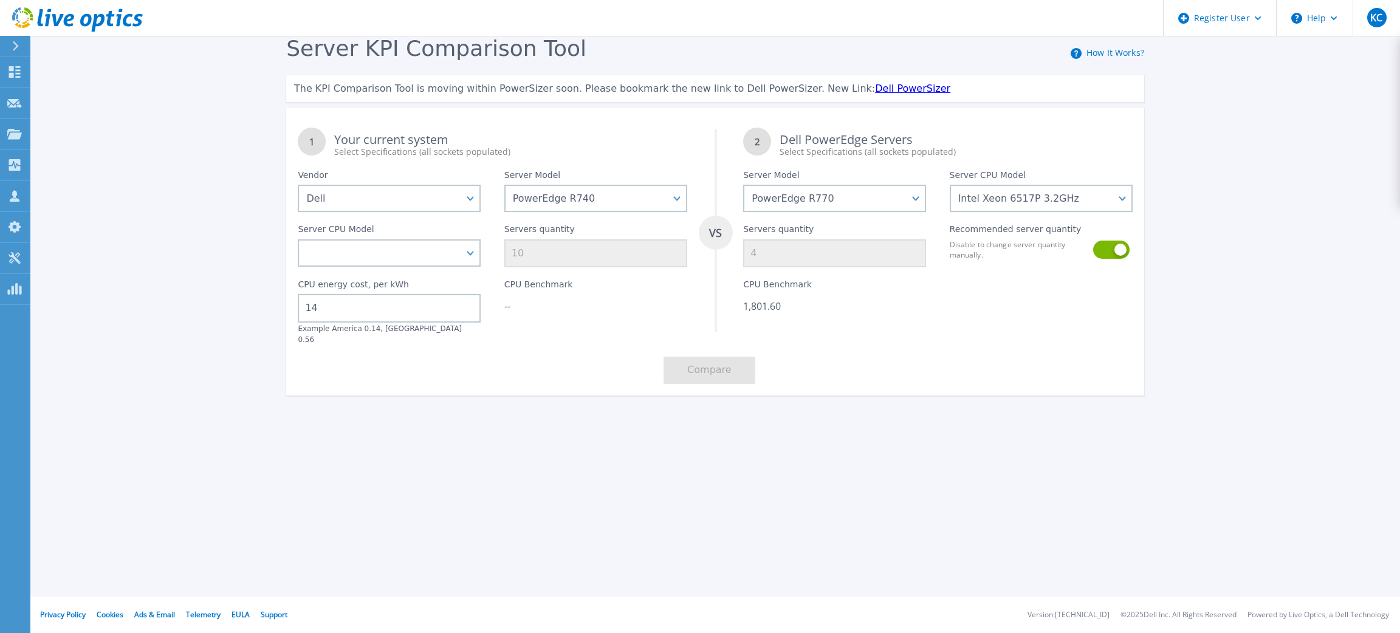
click at [667, 301] on div "--" at bounding box center [595, 306] width 183 height 12
click at [461, 253] on select "Intel Xeon Silver 4108 1.8GHz Intel Xeon Silver 4214 2.2GHz Intel Xeon Silver 4…" at bounding box center [389, 252] width 183 height 27
select select "334135"
click at [298, 241] on select "Intel Xeon Silver 4108 1.8GHz Intel Xeon Silver 4214 2.2GHz Intel Xeon Silver 4…" at bounding box center [389, 252] width 183 height 27
type input "5"
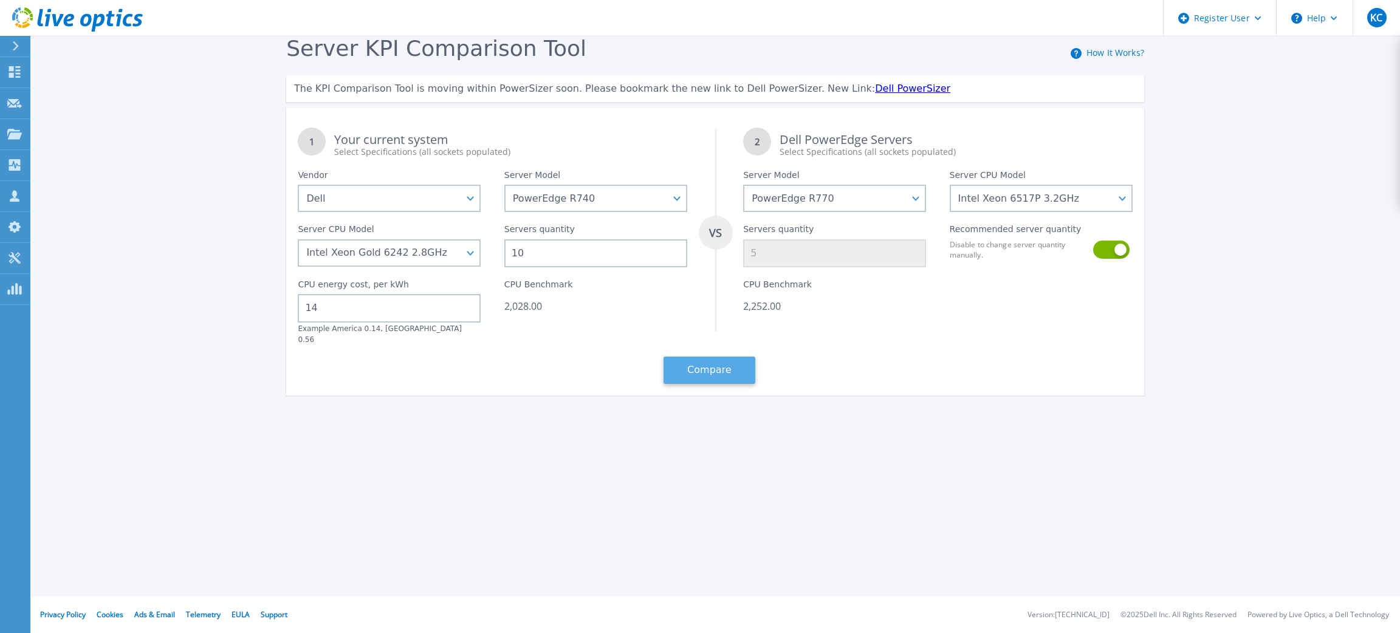
click at [704, 361] on button "Compare" at bounding box center [710, 370] width 92 height 27
